Goal: Information Seeking & Learning: Learn about a topic

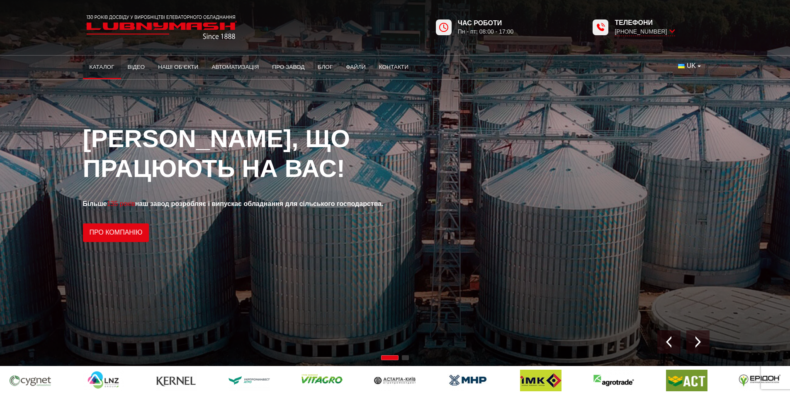
click at [108, 67] on link "Каталог" at bounding box center [102, 67] width 38 height 18
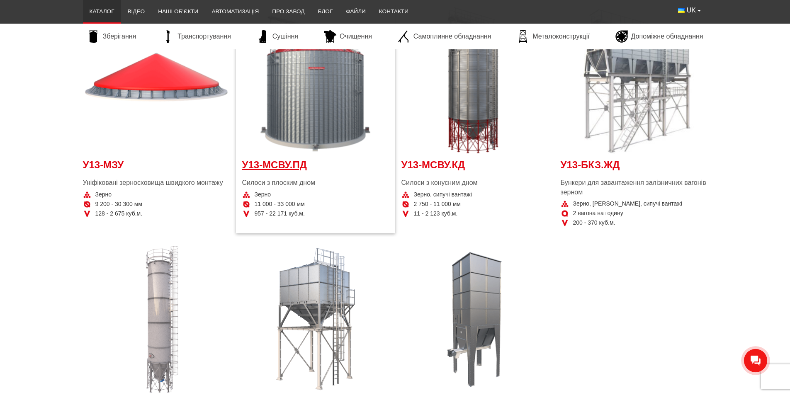
scroll to position [207, 0]
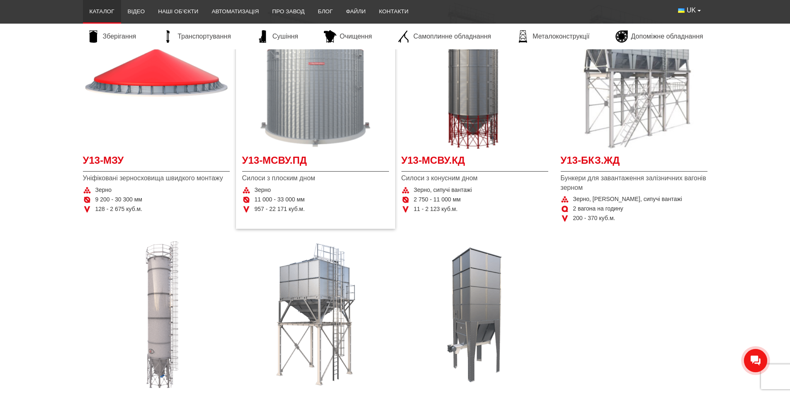
click at [306, 118] on img "Детальніше У13-МСВУ.ПД" at bounding box center [315, 75] width 147 height 147
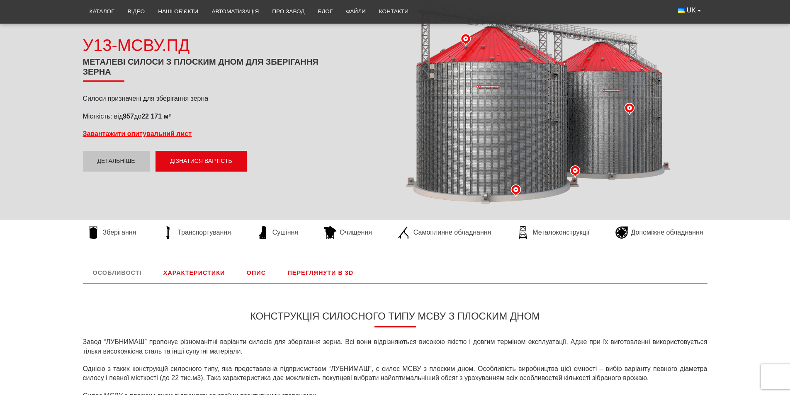
scroll to position [124, 0]
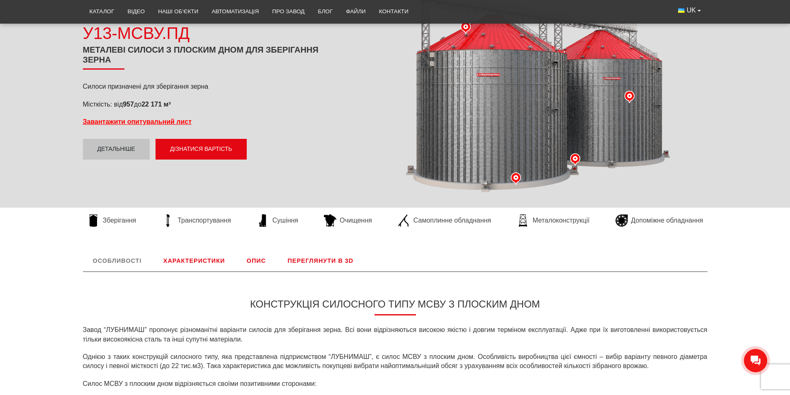
click at [190, 258] on link "Характеристики" at bounding box center [194, 261] width 81 height 22
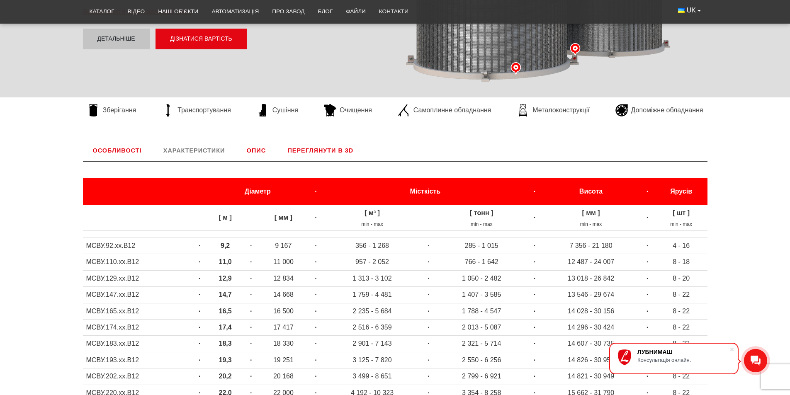
scroll to position [221, 0]
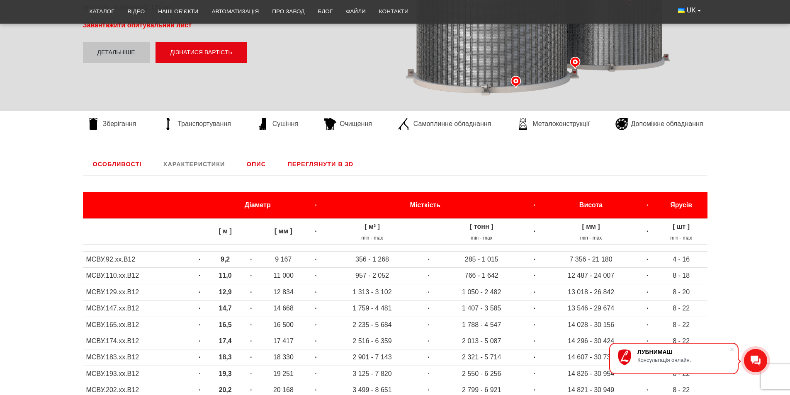
click at [127, 165] on link "Особливості" at bounding box center [117, 165] width 69 height 22
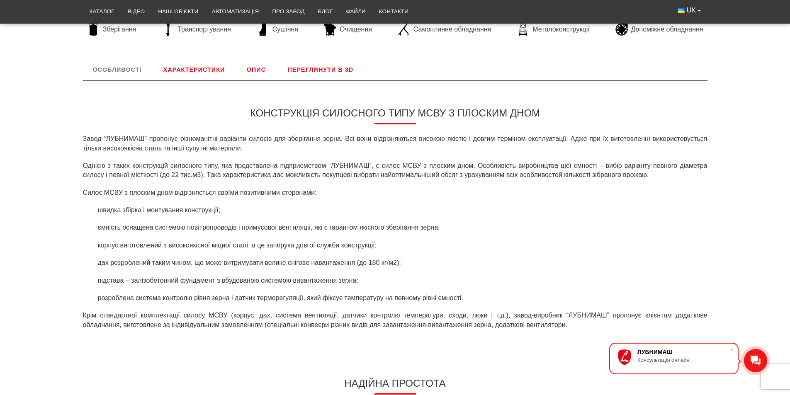
scroll to position [180, 0]
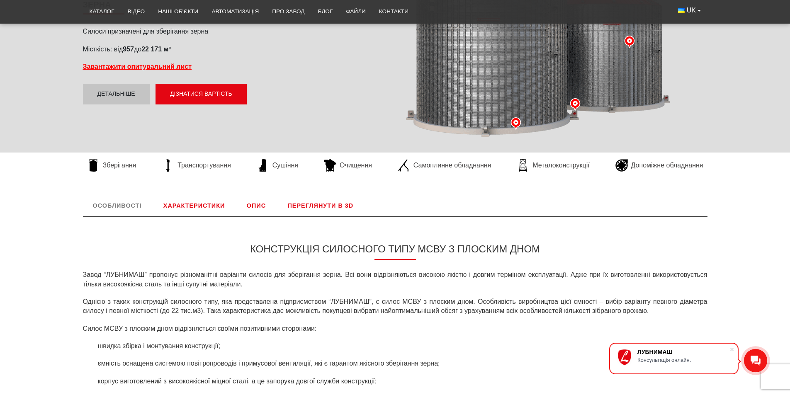
click at [257, 206] on link "Опис" at bounding box center [256, 206] width 39 height 22
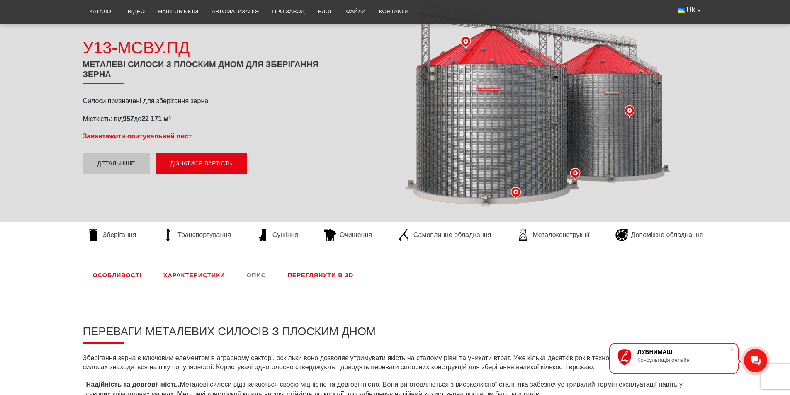
scroll to position [0, 0]
